Goal: Task Accomplishment & Management: Manage account settings

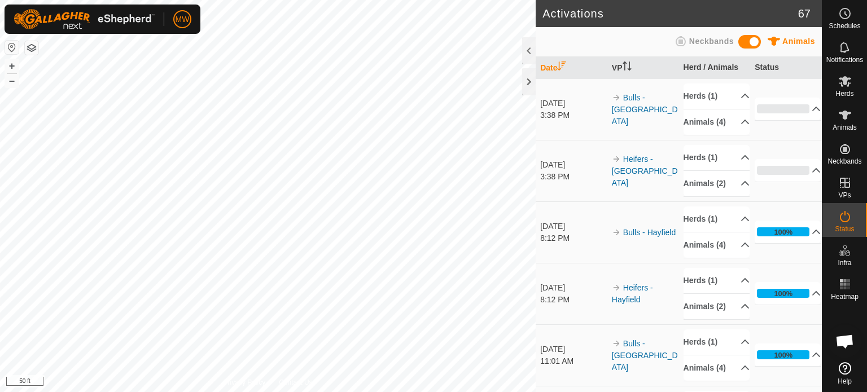
click at [851, 90] on span "Herds" at bounding box center [844, 93] width 18 height 7
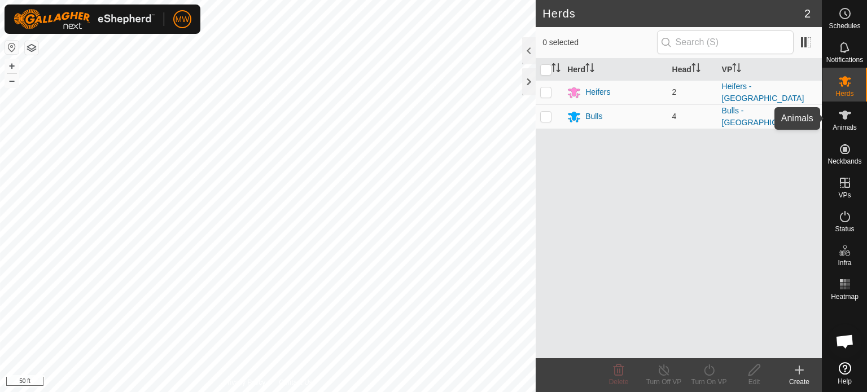
click at [844, 126] on span "Animals" at bounding box center [844, 127] width 24 height 7
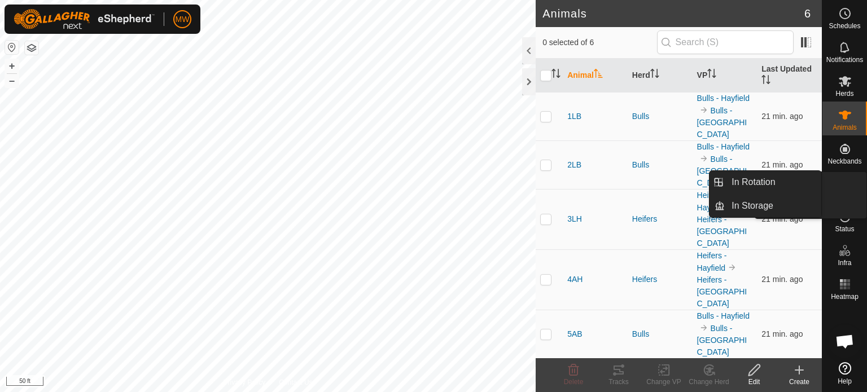
drag, startPoint x: 823, startPoint y: 178, endPoint x: 840, endPoint y: 185, distance: 18.4
click at [840, 185] on icon at bounding box center [845, 183] width 10 height 10
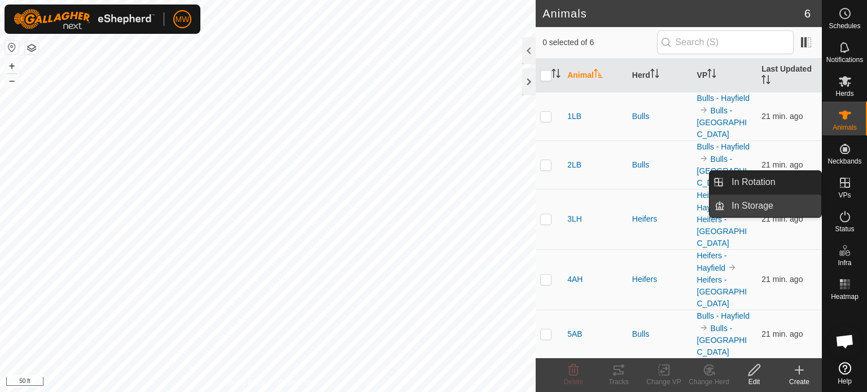
click at [741, 203] on link "In Storage" at bounding box center [773, 206] width 96 height 23
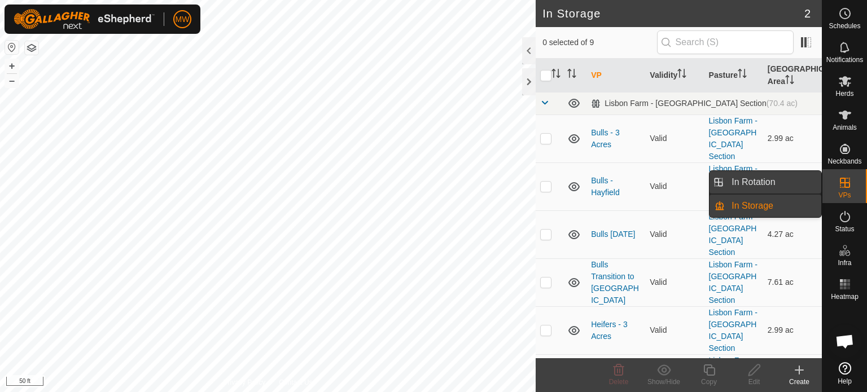
click at [760, 180] on link "In Rotation" at bounding box center [773, 182] width 96 height 23
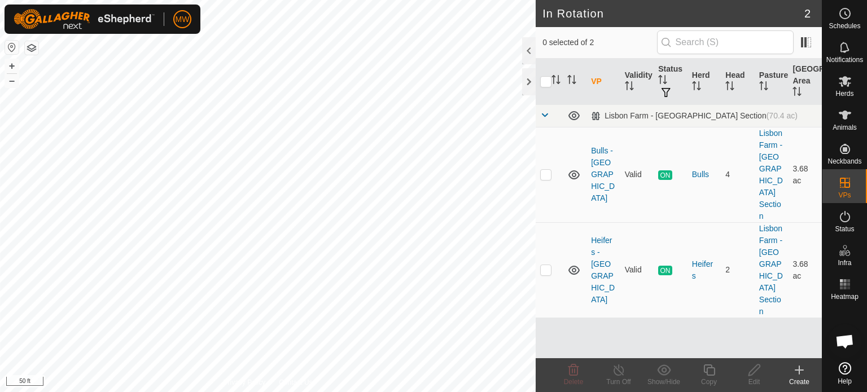
click at [596, 288] on div "VP Validity Status Herd Head Pasture [GEOGRAPHIC_DATA] Area [GEOGRAPHIC_DATA] -…" at bounding box center [678, 209] width 286 height 300
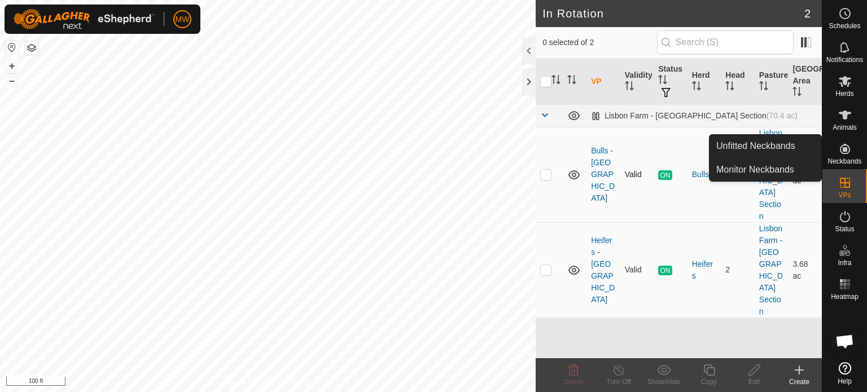
click at [540, 170] on p-checkbox at bounding box center [545, 174] width 11 height 9
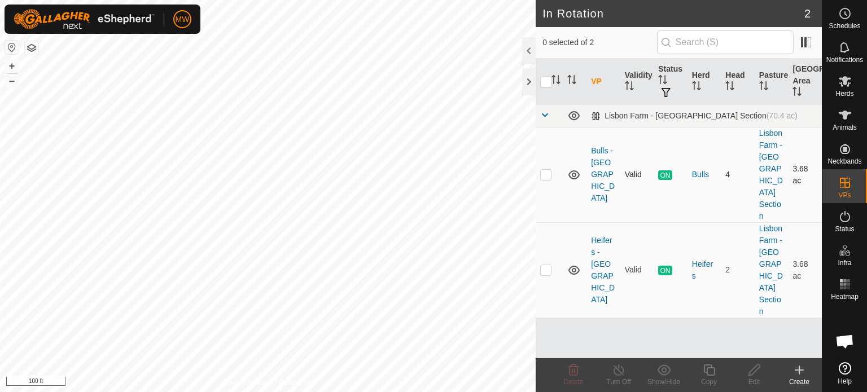
checkbox input "true"
click at [720, 366] on copy-svg-icon at bounding box center [708, 370] width 45 height 14
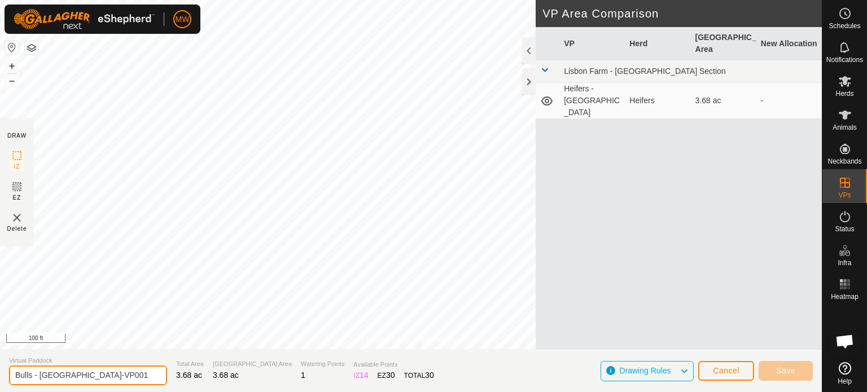
drag, startPoint x: 140, startPoint y: 375, endPoint x: 89, endPoint y: 384, distance: 52.1
click at [89, 384] on input "Bulls - [GEOGRAPHIC_DATA]-VP001" at bounding box center [88, 376] width 158 height 20
type input "Bulls - North Hayfield 2"
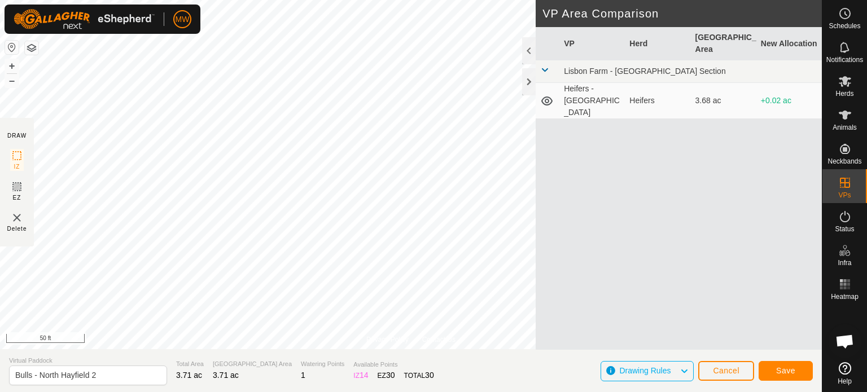
click at [735, 383] on div "Cancel Save" at bounding box center [755, 370] width 115 height 27
click at [737, 376] on button "Cancel" at bounding box center [726, 371] width 56 height 20
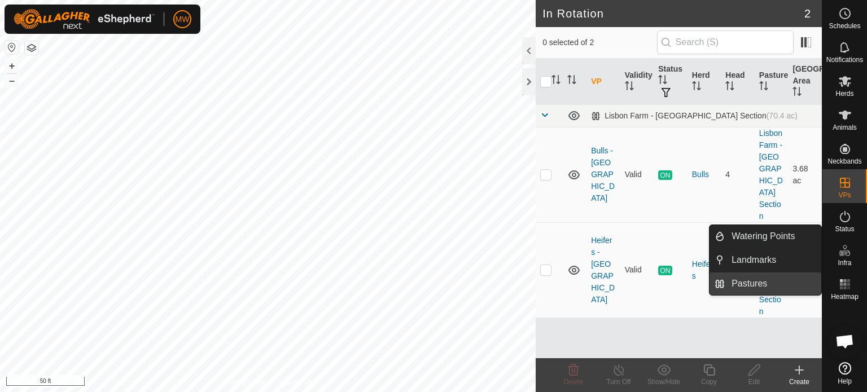
click at [739, 284] on link "Pastures" at bounding box center [773, 284] width 96 height 23
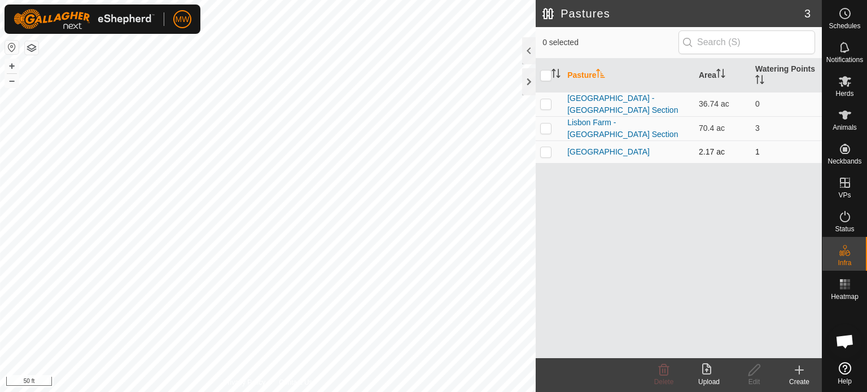
click at [542, 150] on p-checkbox at bounding box center [545, 151] width 11 height 9
checkbox input "true"
click at [763, 376] on edit-svg-icon at bounding box center [753, 370] width 45 height 14
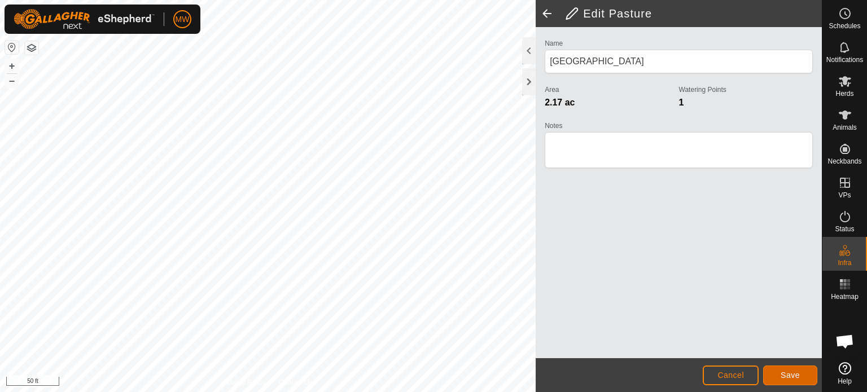
click at [792, 375] on span "Save" at bounding box center [789, 375] width 19 height 9
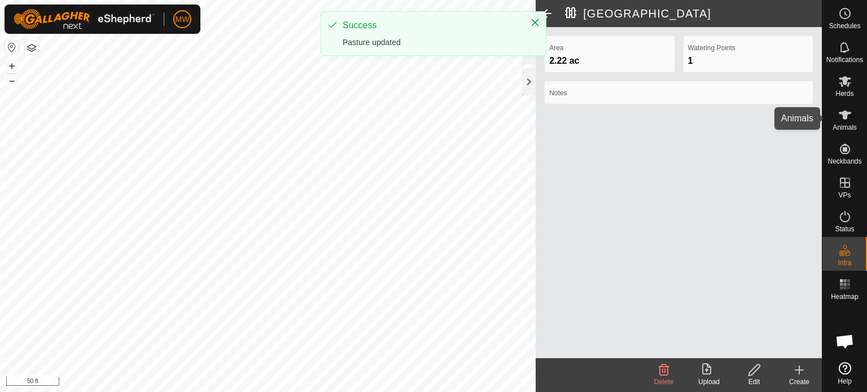
click at [842, 121] on icon at bounding box center [845, 115] width 14 height 14
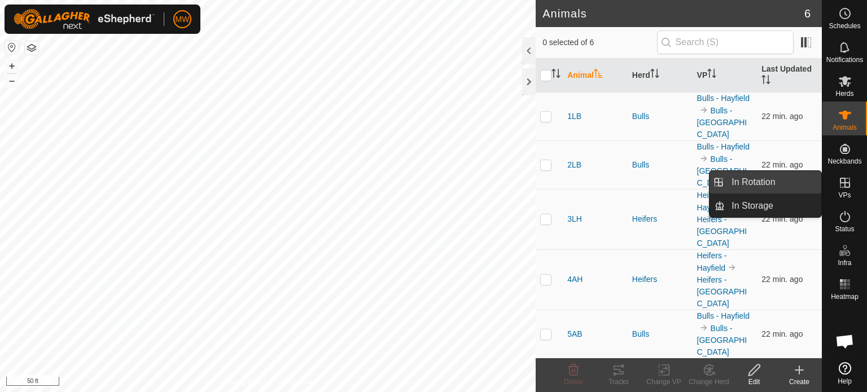
click at [772, 188] on link "In Rotation" at bounding box center [773, 182] width 96 height 23
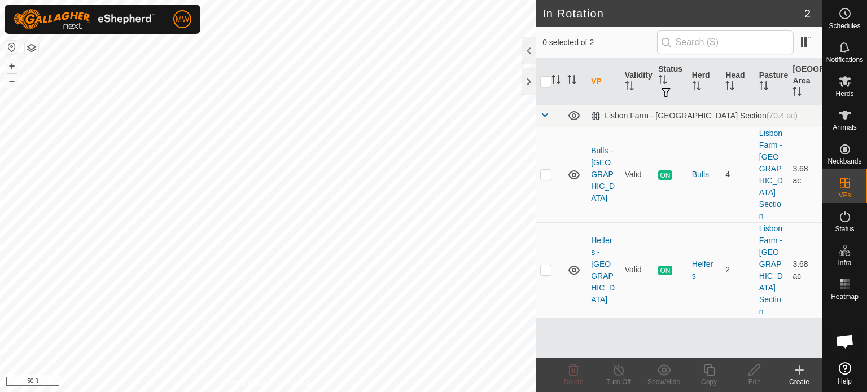
click at [792, 379] on div "Create" at bounding box center [798, 382] width 45 height 10
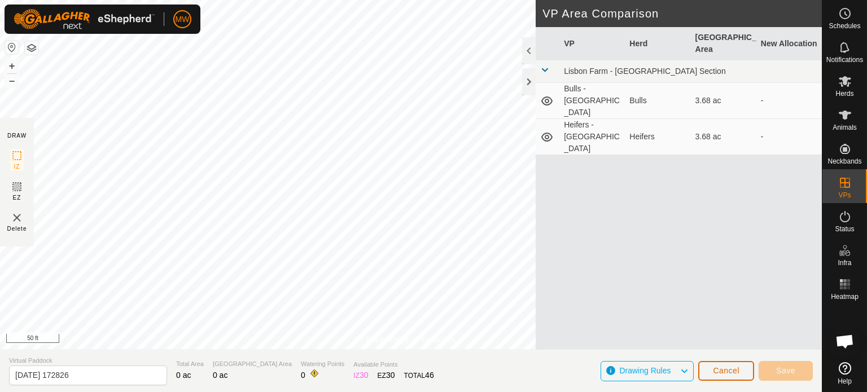
click at [704, 375] on button "Cancel" at bounding box center [726, 371] width 56 height 20
